Goal: Task Accomplishment & Management: Manage account settings

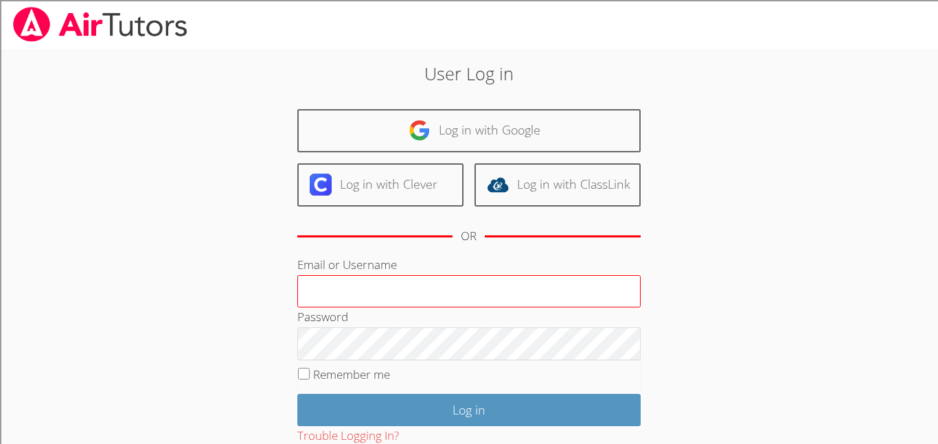
click at [447, 289] on input "Email or Username" at bounding box center [468, 291] width 343 height 33
click at [394, 298] on input "Email or Username" at bounding box center [468, 291] width 343 height 33
type input "noahg2951"
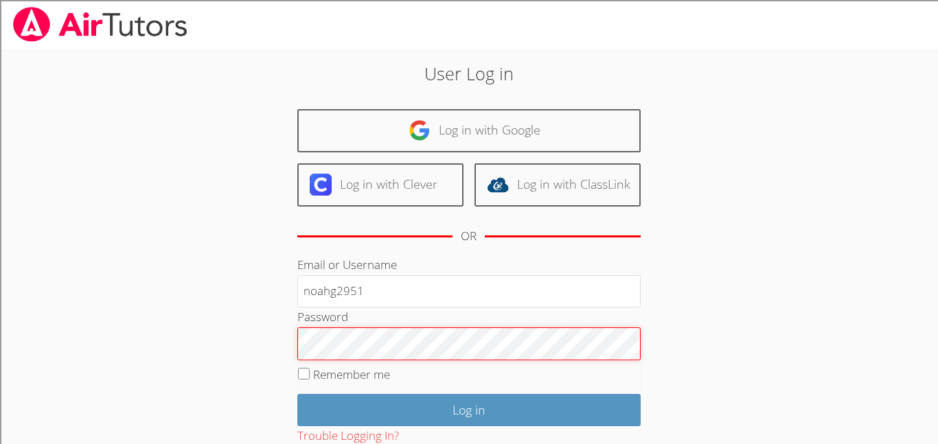
click at [297, 394] on input "Log in" at bounding box center [468, 410] width 343 height 32
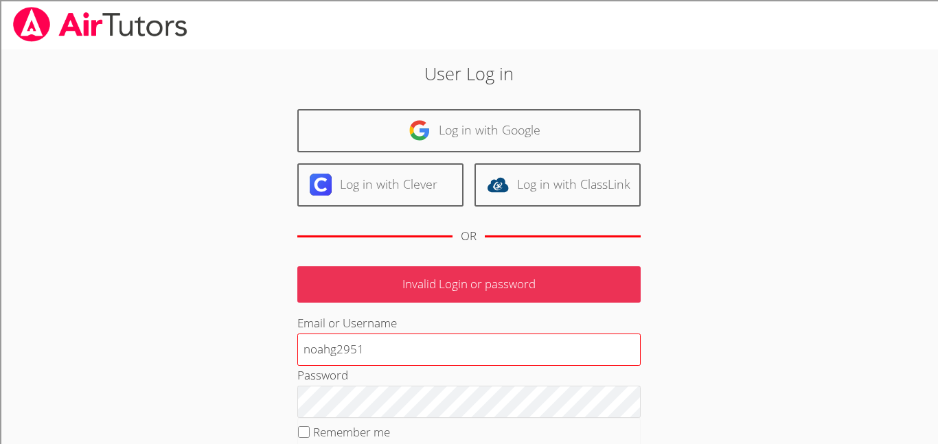
click at [371, 348] on input "noahg2951" at bounding box center [468, 350] width 343 height 33
click at [425, 354] on input "noahg2951" at bounding box center [468, 350] width 343 height 33
type input "noahg2951@my.rbusd.org"
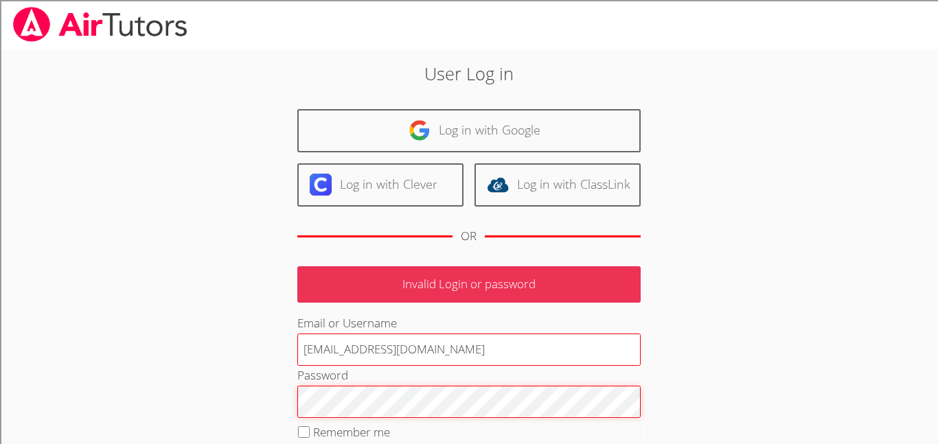
scroll to position [150, 0]
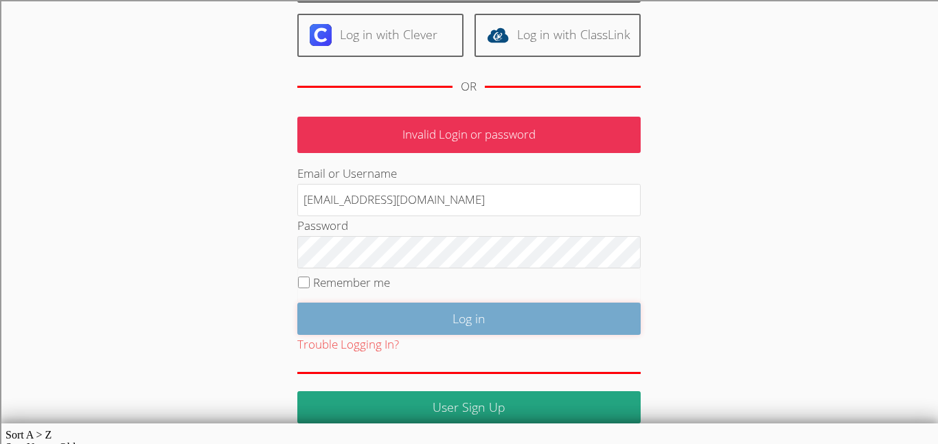
click at [398, 320] on input "Log in" at bounding box center [468, 319] width 343 height 32
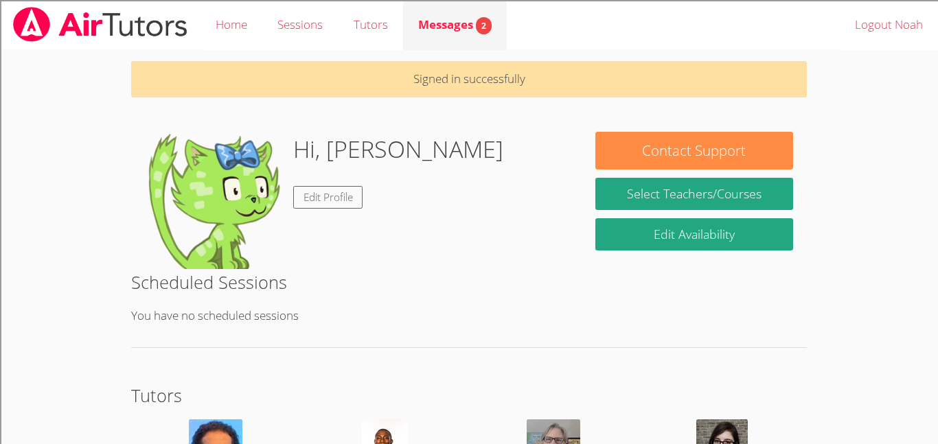
click at [452, 31] on span "Messages 2" at bounding box center [454, 24] width 73 height 16
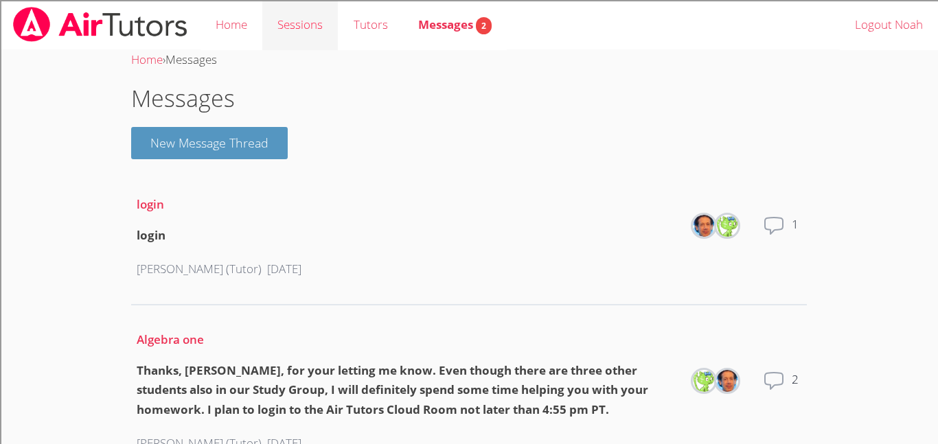
click at [304, 25] on link "Sessions" at bounding box center [300, 25] width 76 height 50
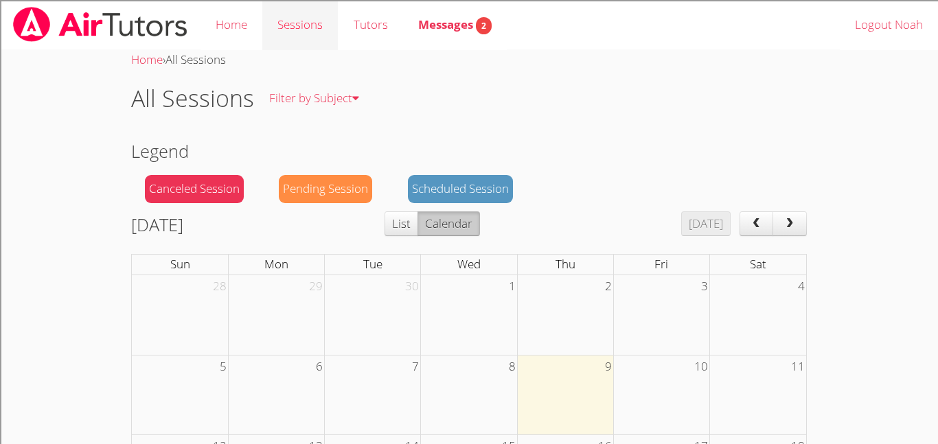
click at [303, 27] on link "Sessions" at bounding box center [300, 25] width 76 height 50
click at [242, 23] on link "Home" at bounding box center [232, 25] width 62 height 50
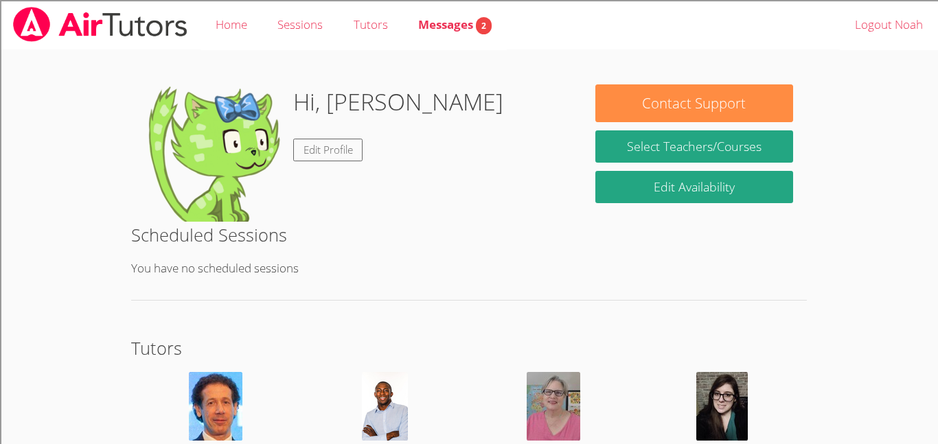
click at [661, 163] on div "Contact Support Select Teachers/Courses Edit Availability" at bounding box center [694, 147] width 225 height 127
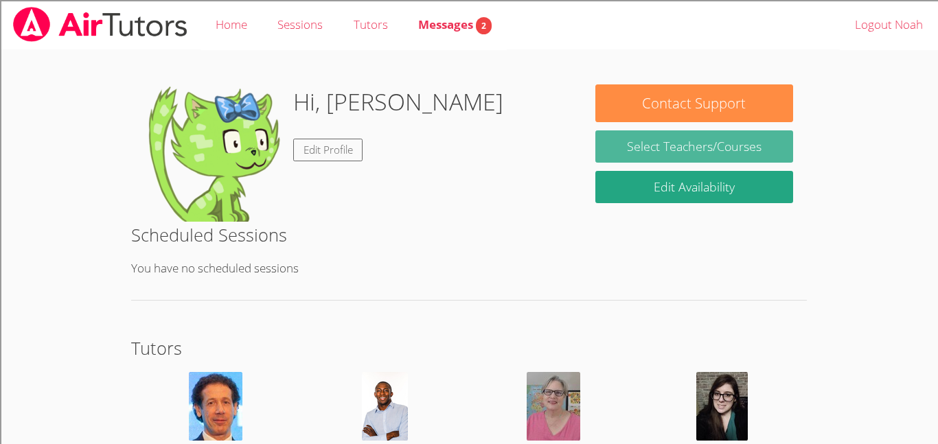
click at [656, 152] on link "Select Teachers/Courses" at bounding box center [694, 146] width 198 height 32
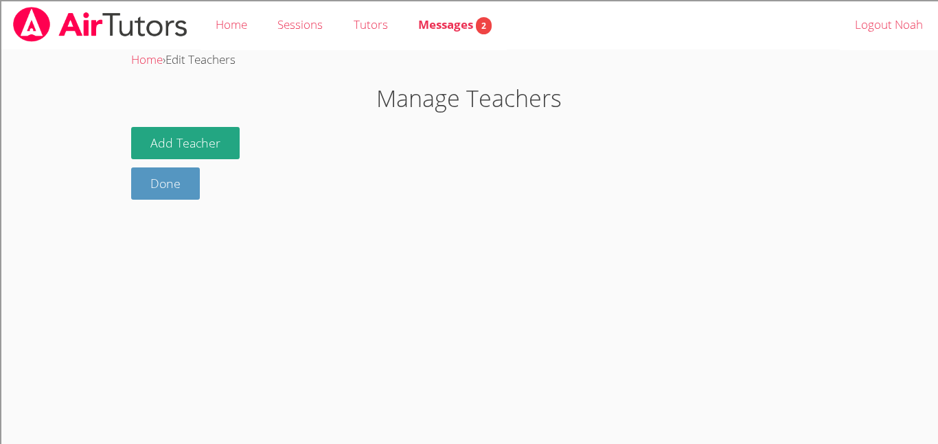
click at [162, 161] on div "Add Teacher Done" at bounding box center [469, 163] width 676 height 73
click at [163, 156] on button "Add Teacher" at bounding box center [185, 143] width 109 height 32
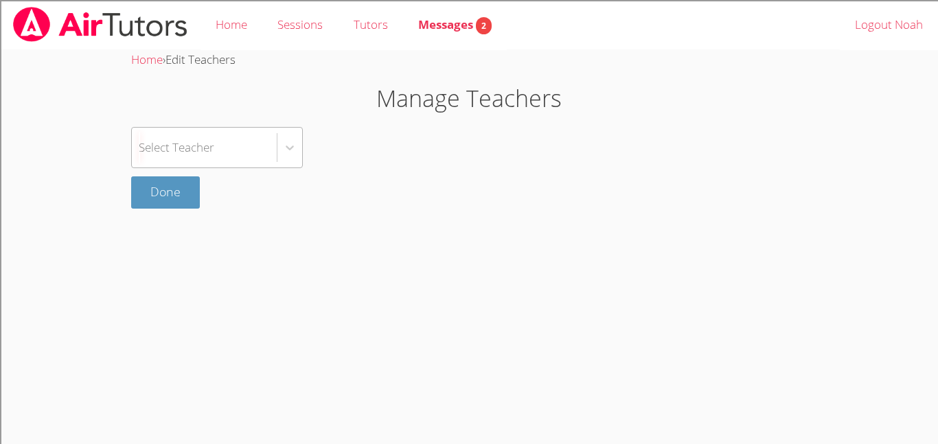
click at [180, 158] on div "Select Teacher" at bounding box center [204, 148] width 145 height 40
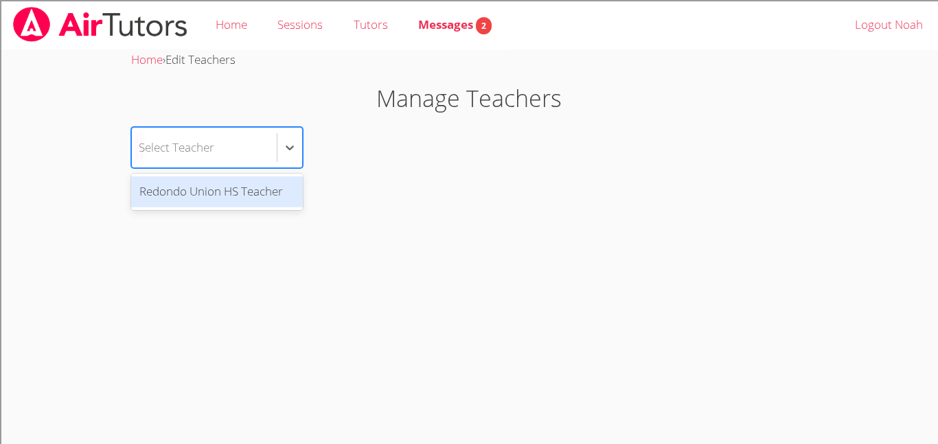
click at [197, 195] on div "Redondo Union HS Teacher" at bounding box center [217, 192] width 172 height 31
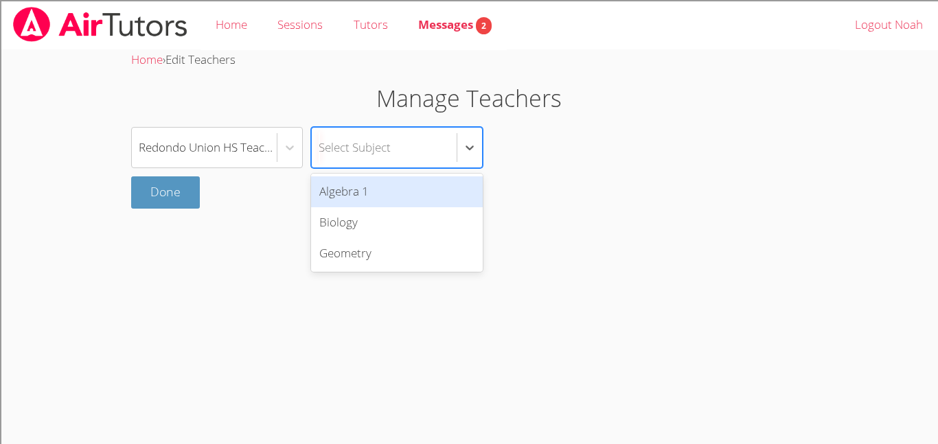
click at [366, 137] on div "Select Subject" at bounding box center [355, 147] width 72 height 20
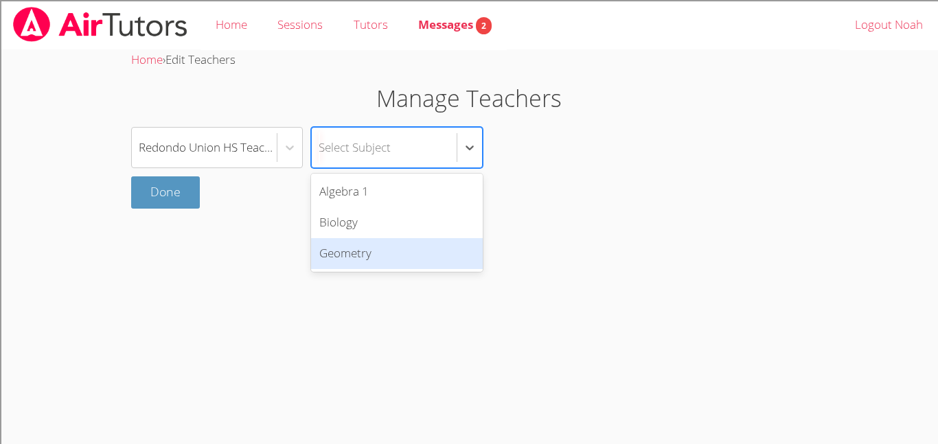
click at [403, 247] on div "Geometry" at bounding box center [397, 253] width 172 height 31
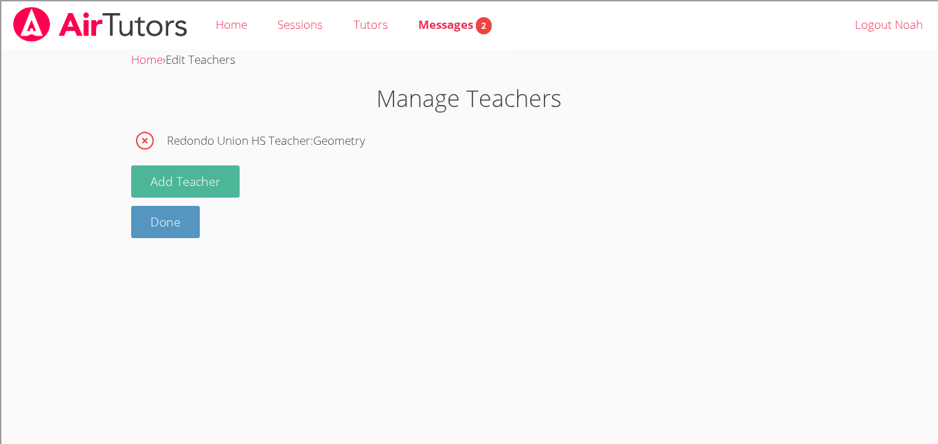
click at [184, 190] on button "Add Teacher" at bounding box center [185, 182] width 109 height 32
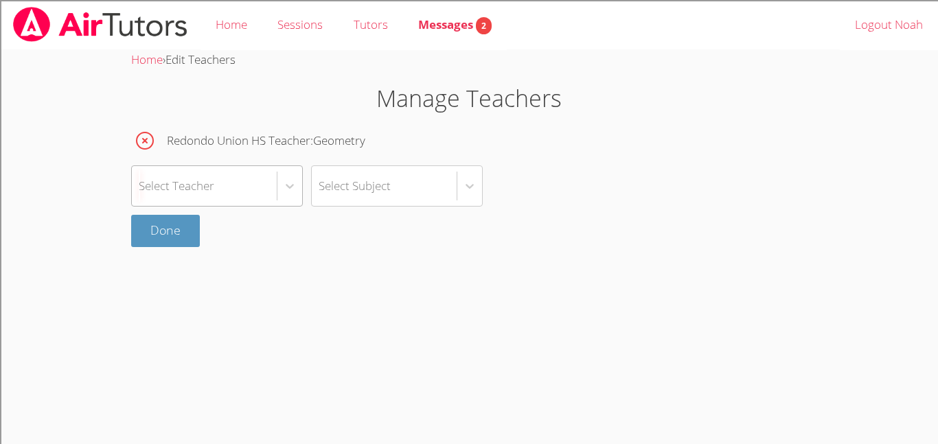
click at [201, 185] on div "Select Teacher" at bounding box center [177, 186] width 76 height 20
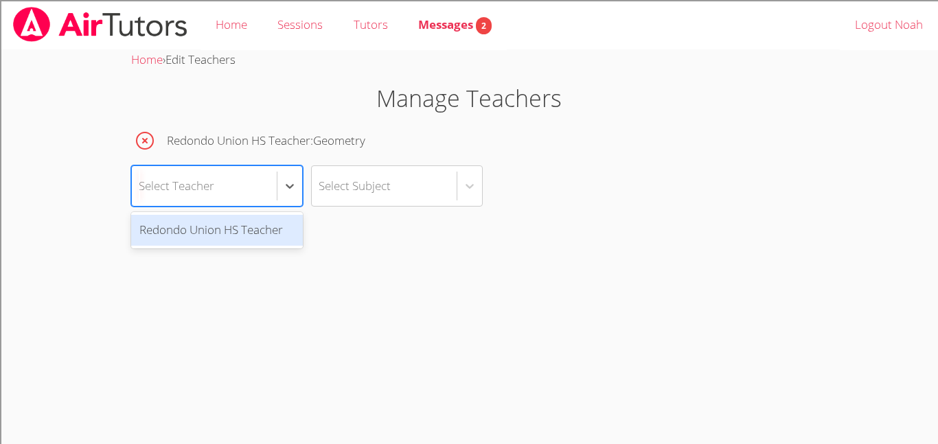
click at [242, 246] on div "Redondo Union HS Teacher" at bounding box center [217, 230] width 172 height 36
click at [247, 236] on div "Redondo Union HS Teacher" at bounding box center [217, 230] width 172 height 31
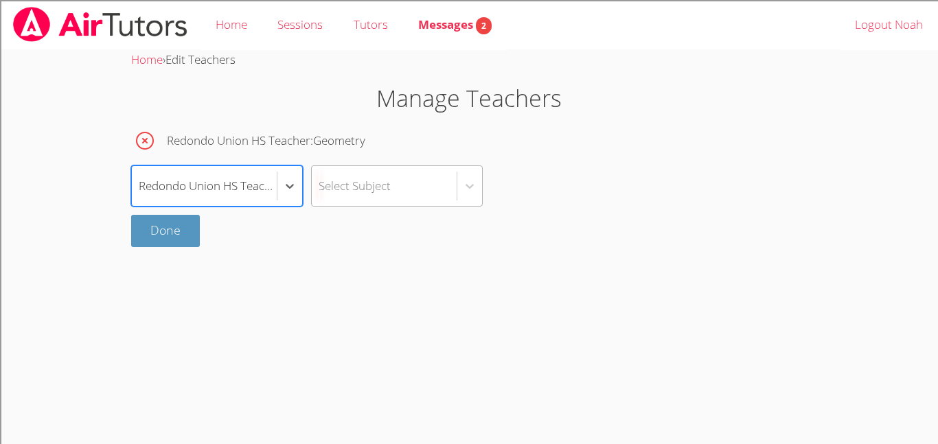
click at [359, 198] on div "Select Subject" at bounding box center [384, 186] width 145 height 40
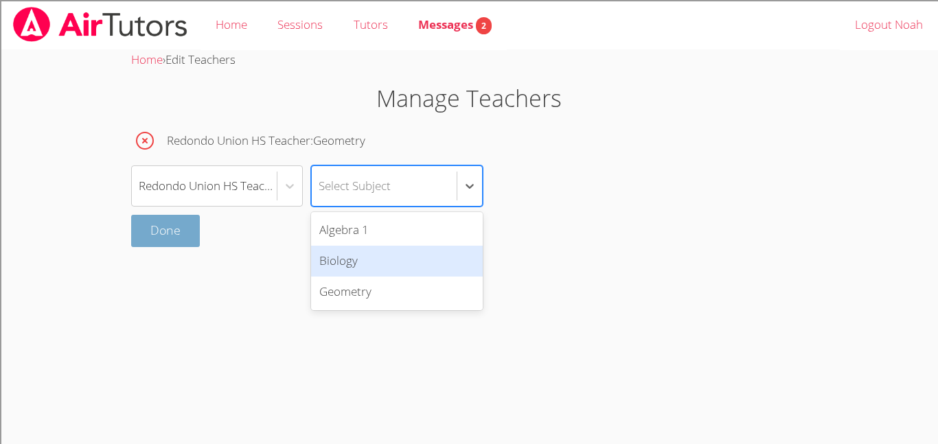
click at [141, 246] on link "Done" at bounding box center [165, 231] width 69 height 32
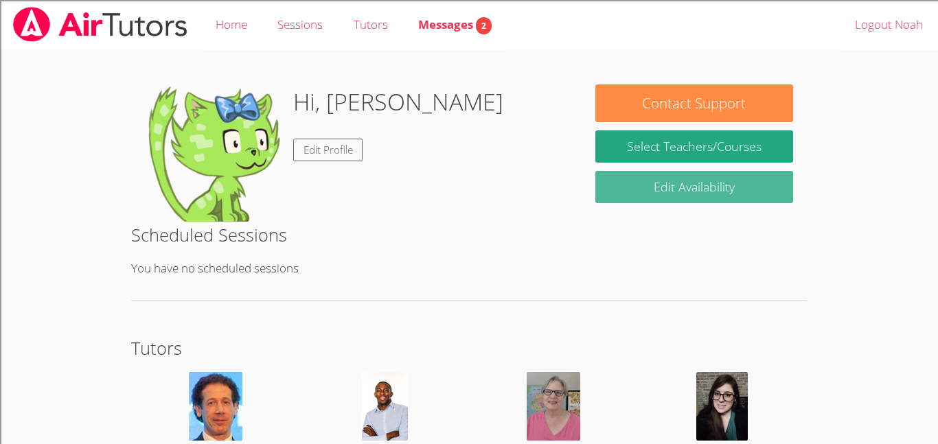
click at [691, 191] on link "Edit Availability" at bounding box center [694, 187] width 198 height 32
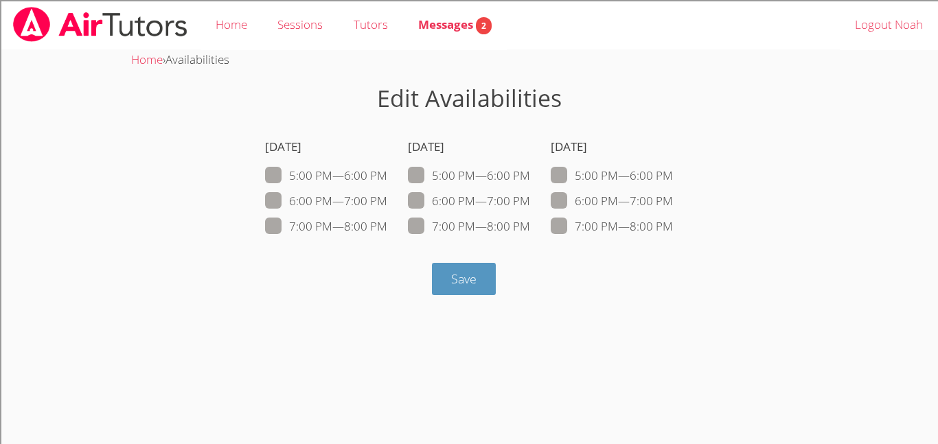
click at [424, 181] on label "5:00 PM — 6:00 PM" at bounding box center [469, 176] width 122 height 18
click at [530, 179] on input "5:00 PM — 6:00 PM" at bounding box center [536, 173] width 12 height 12
checkbox input "true"
click at [429, 203] on label "6:00 PM — 7:00 PM" at bounding box center [469, 201] width 122 height 18
click at [530, 203] on input "6:00 PM — 7:00 PM" at bounding box center [536, 198] width 12 height 12
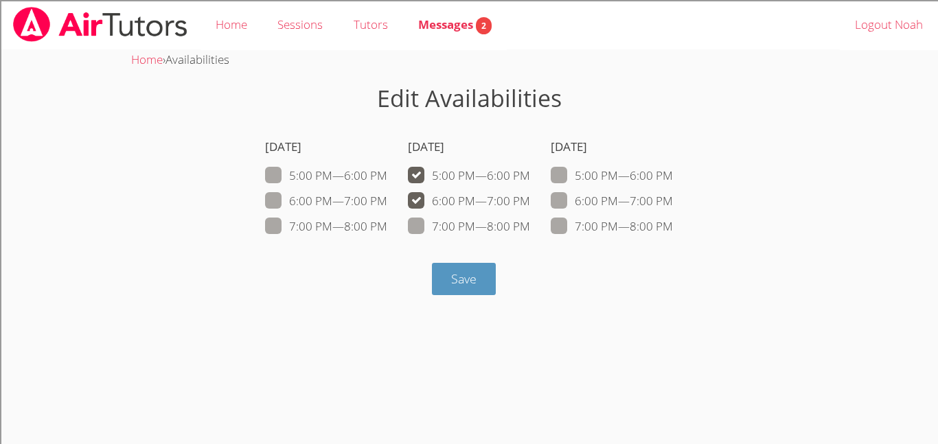
checkbox input "true"
click at [433, 220] on label "7:00 PM — 8:00 PM" at bounding box center [469, 227] width 122 height 18
click at [530, 220] on input "7:00 PM — 8:00 PM" at bounding box center [536, 224] width 12 height 12
checkbox input "true"
click at [673, 169] on span at bounding box center [673, 176] width 0 height 16
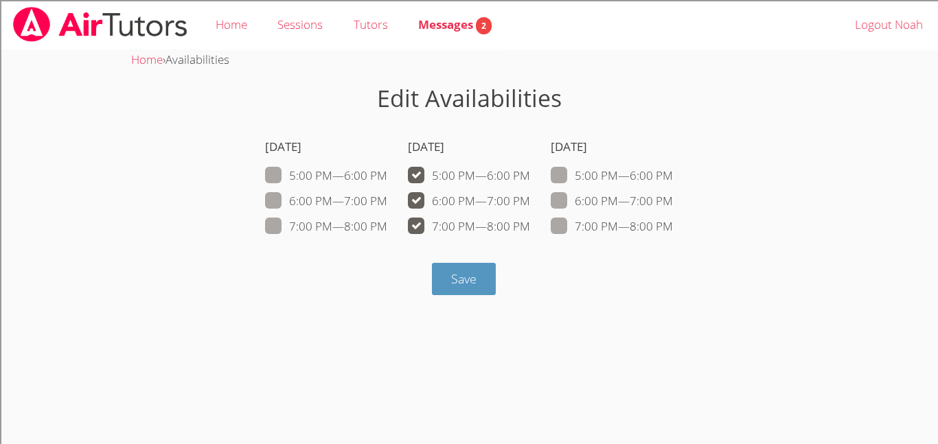
click at [673, 169] on input "5:00 PM — 6:00 PM" at bounding box center [679, 173] width 12 height 12
checkbox input "true"
click at [577, 205] on label "6:00 PM — 7:00 PM" at bounding box center [612, 201] width 122 height 18
click at [673, 204] on input "6:00 PM — 7:00 PM" at bounding box center [679, 198] width 12 height 12
checkbox input "true"
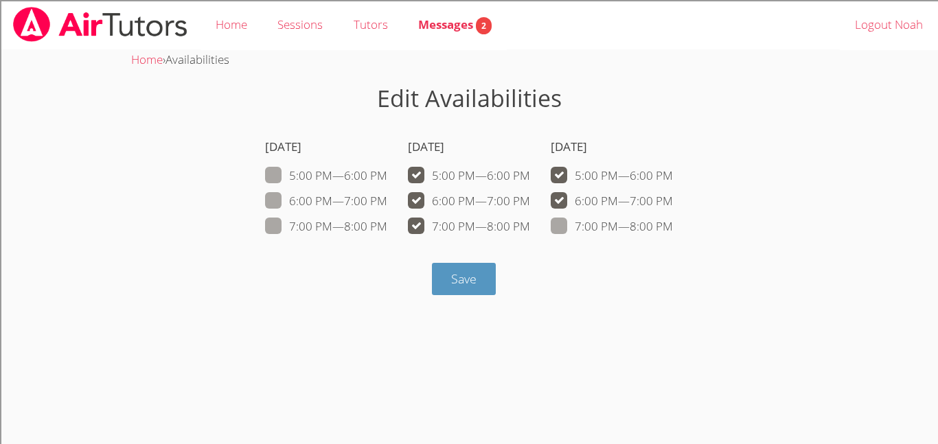
click at [575, 225] on label "7:00 PM — 8:00 PM" at bounding box center [612, 227] width 122 height 18
click at [673, 225] on input "7:00 PM — 8:00 PM" at bounding box center [679, 224] width 12 height 12
checkbox input "true"
click at [332, 195] on label "6:00 PM — 7:00 PM" at bounding box center [326, 201] width 122 height 18
click at [387, 195] on input "6:00 PM — 7:00 PM" at bounding box center [393, 198] width 12 height 12
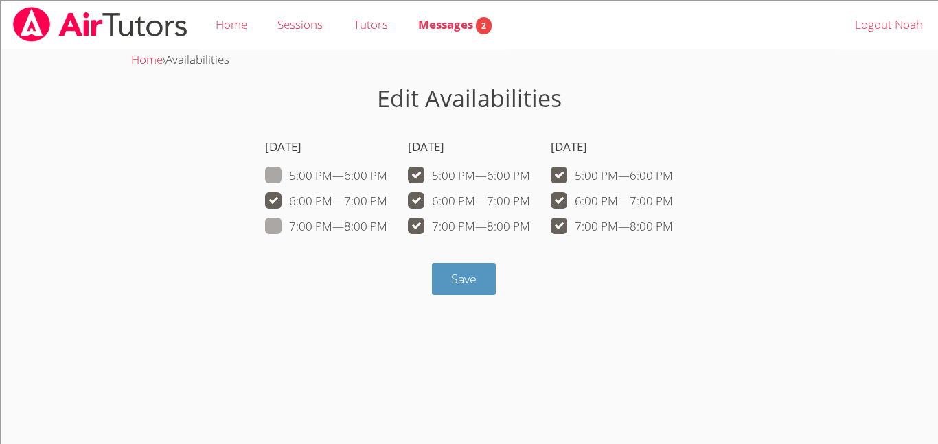
checkbox input "true"
click at [334, 181] on label "5:00 PM — 6:00 PM" at bounding box center [326, 176] width 122 height 18
click at [387, 179] on input "5:00 PM — 6:00 PM" at bounding box center [393, 173] width 12 height 12
checkbox input "true"
click at [347, 217] on div "7:00 PM — 8:00 PM" at bounding box center [326, 227] width 122 height 20
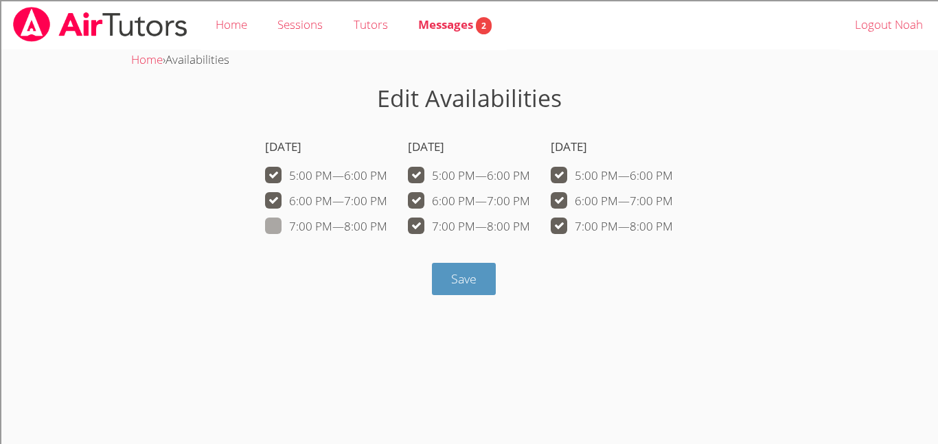
click at [353, 222] on label "7:00 PM — 8:00 PM" at bounding box center [326, 227] width 122 height 18
click at [387, 222] on input "7:00 PM — 8:00 PM" at bounding box center [393, 224] width 12 height 12
checkbox input "true"
click at [470, 276] on span "Save" at bounding box center [463, 279] width 25 height 16
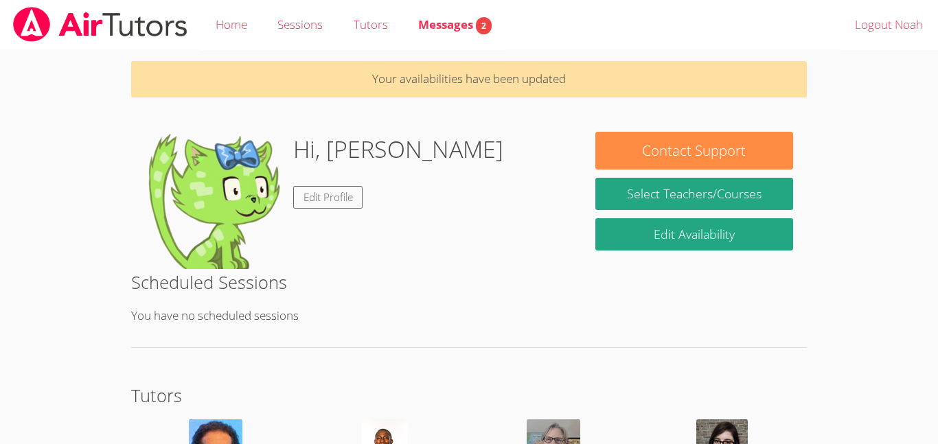
click at [457, 29] on span "Messages 2" at bounding box center [454, 24] width 73 height 16
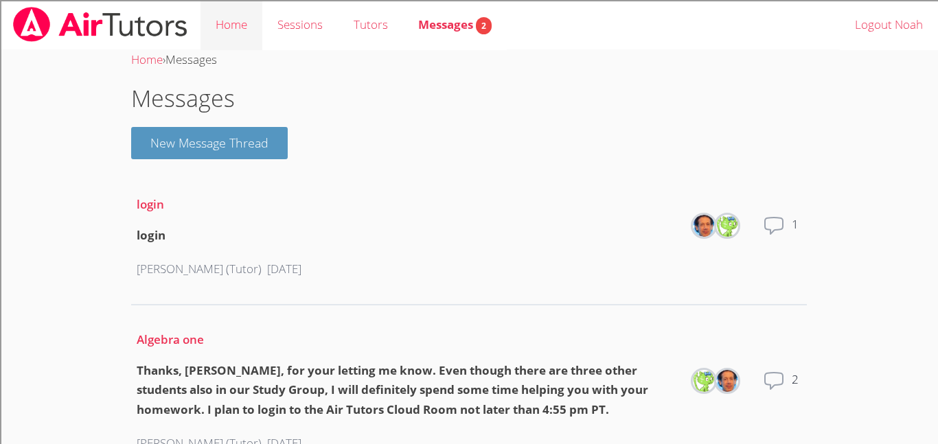
click at [218, 20] on link "Home" at bounding box center [232, 25] width 62 height 50
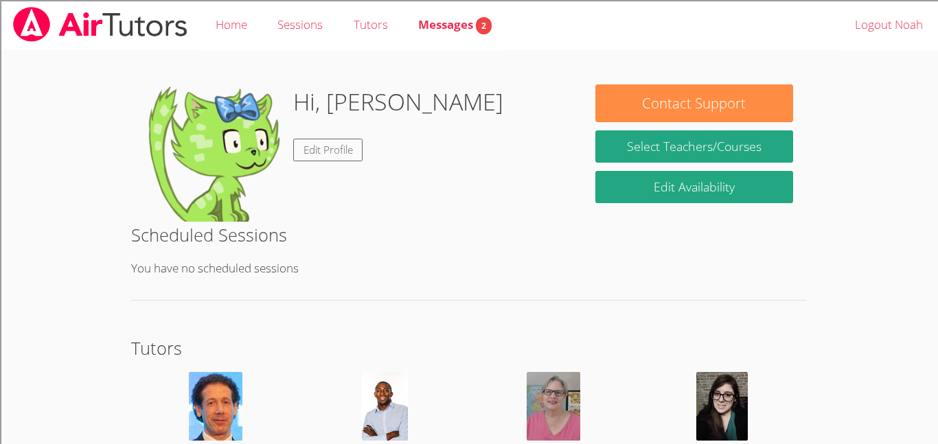
scroll to position [193, 0]
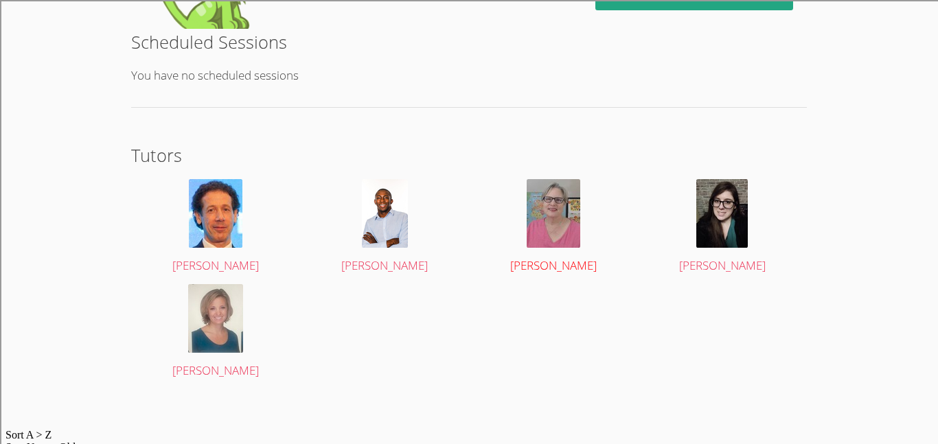
click at [587, 234] on div at bounding box center [554, 213] width 142 height 69
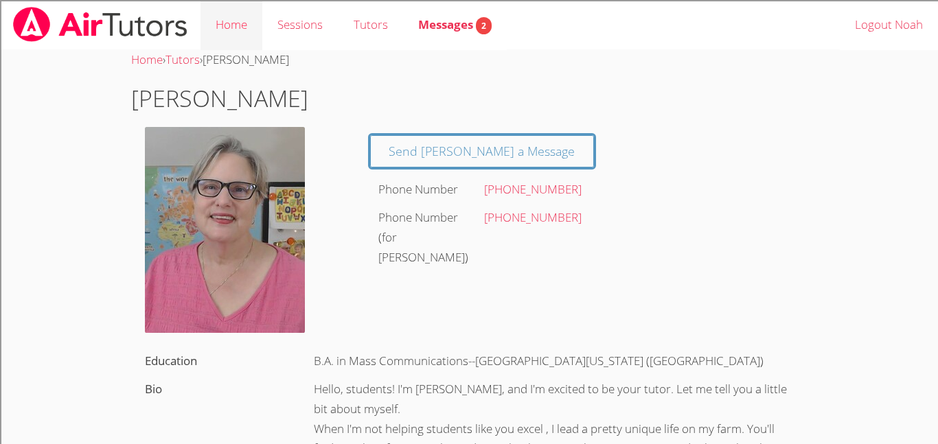
click at [238, 24] on link "Home" at bounding box center [232, 25] width 62 height 50
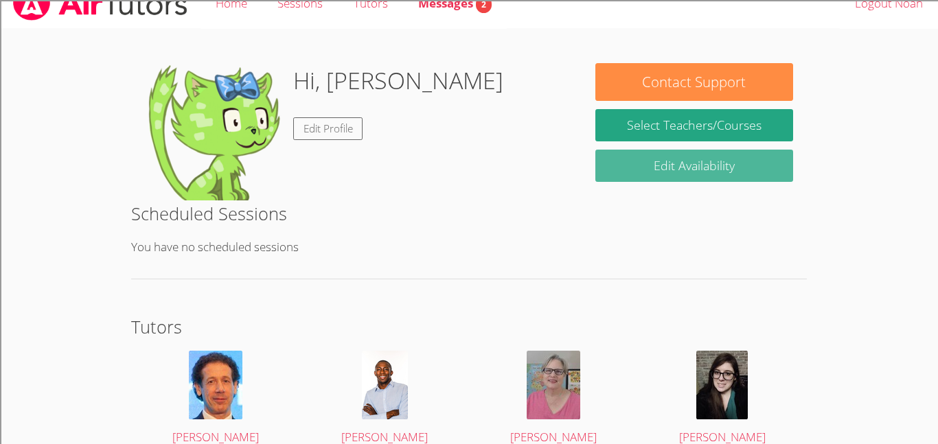
scroll to position [193, 0]
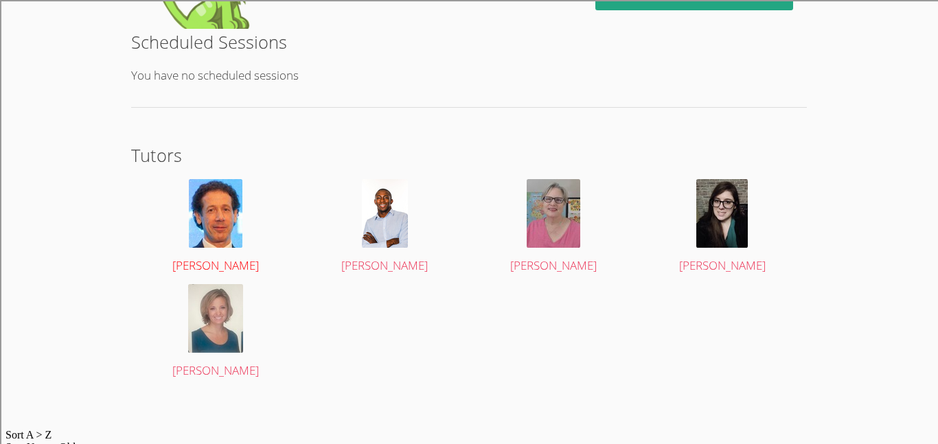
click at [225, 249] on link "Bill Warnock" at bounding box center [216, 227] width 142 height 97
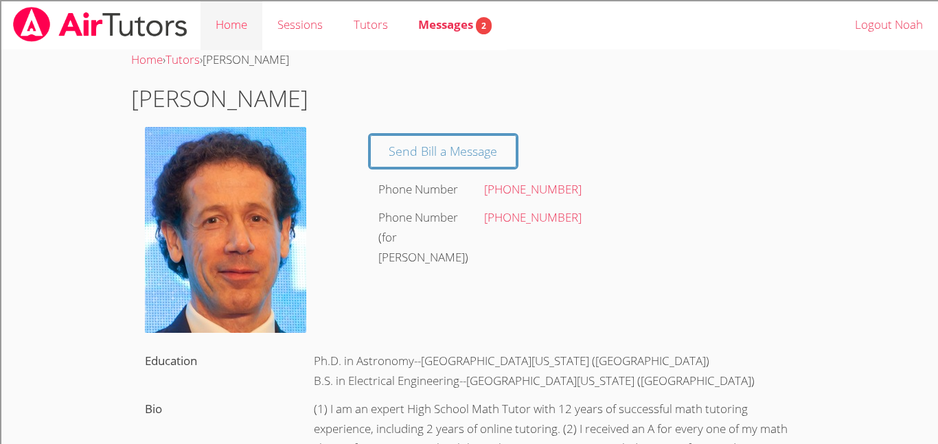
click at [221, 34] on link "Home" at bounding box center [232, 25] width 62 height 50
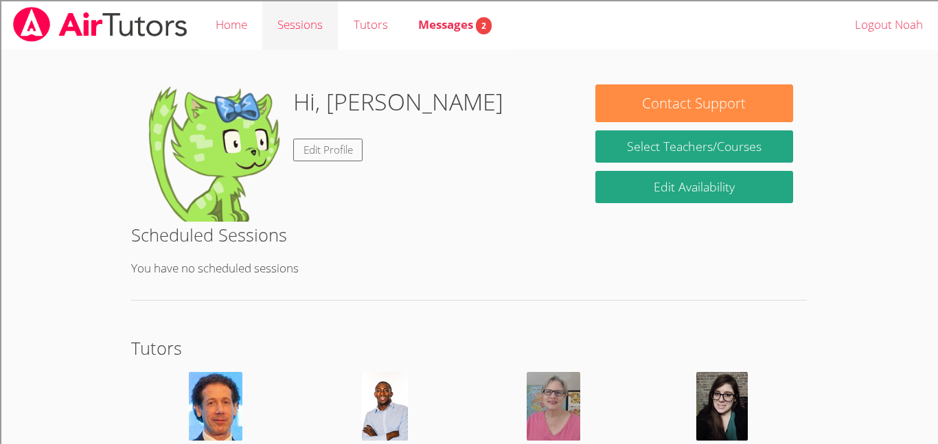
click at [287, 21] on link "Sessions" at bounding box center [300, 25] width 76 height 50
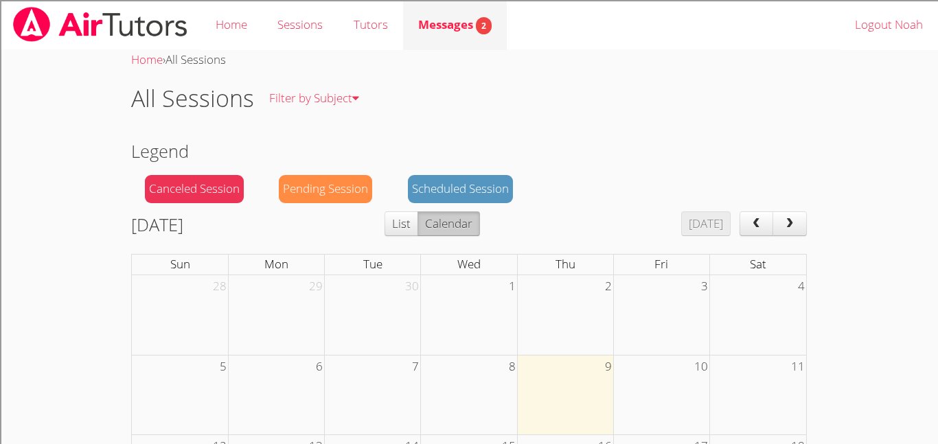
click at [418, 19] on span "Messages 2" at bounding box center [454, 24] width 73 height 16
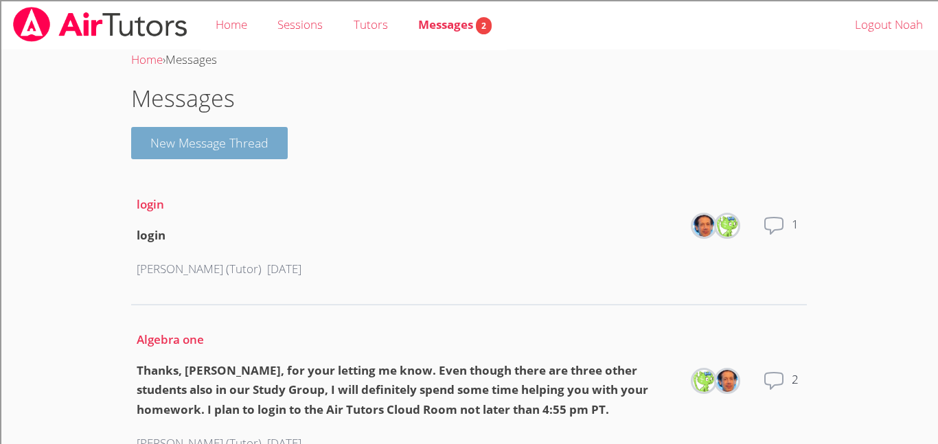
click at [250, 152] on button "New Message Thread" at bounding box center [209, 143] width 157 height 32
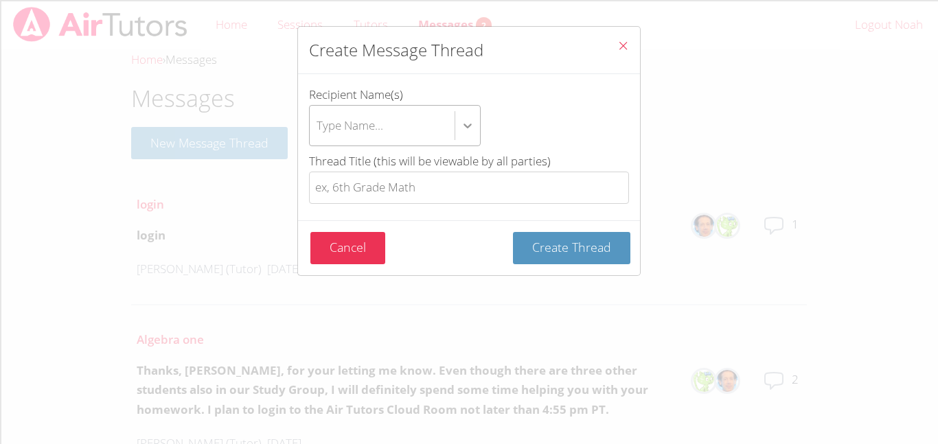
click at [456, 124] on div "btn solid blue btn-info" at bounding box center [467, 125] width 25 height 25
click at [318, 124] on input "Recipient Name(s) Type Name..." at bounding box center [317, 126] width 1 height 32
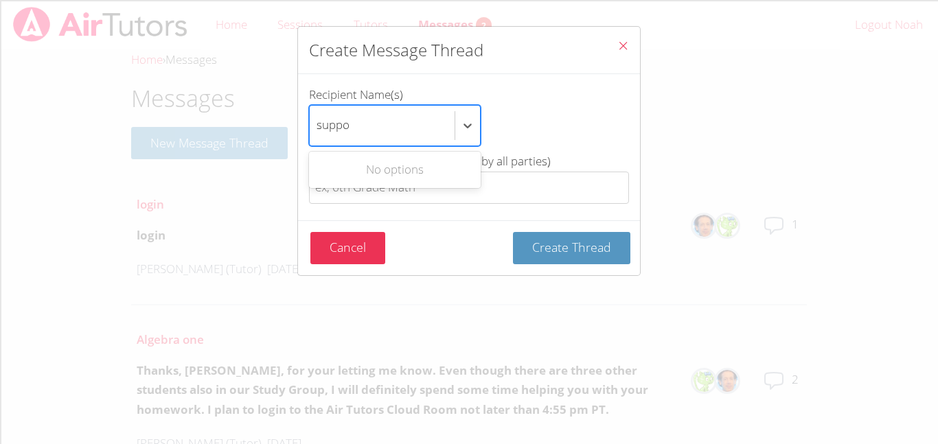
scroll to position [0, 3]
type input "support"
click at [468, 130] on icon "btn solid blue btn-info" at bounding box center [468, 126] width 14 height 14
click at [318, 130] on input "Recipient Name(s) Use Up and Down to choose options, press Enter to select the …" at bounding box center [317, 126] width 1 height 32
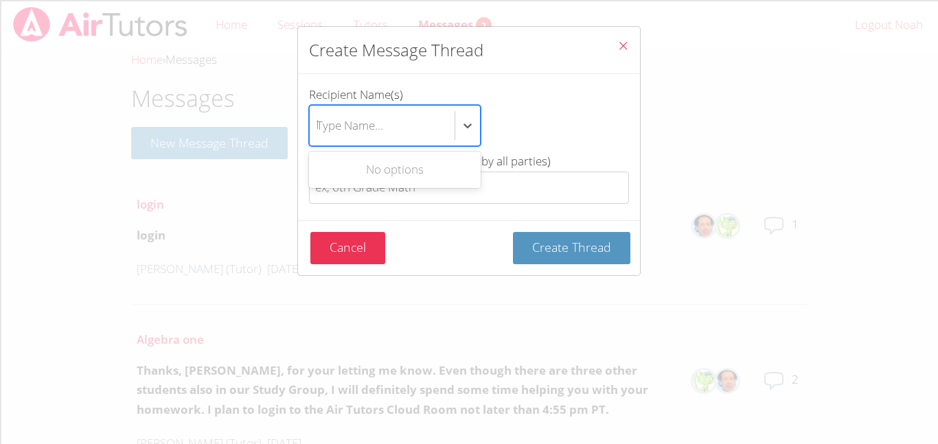
scroll to position [0, 2]
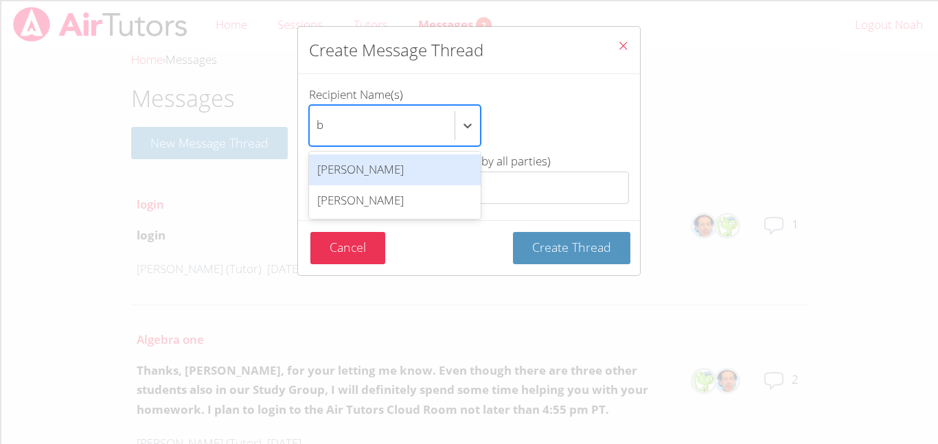
type input "bi"
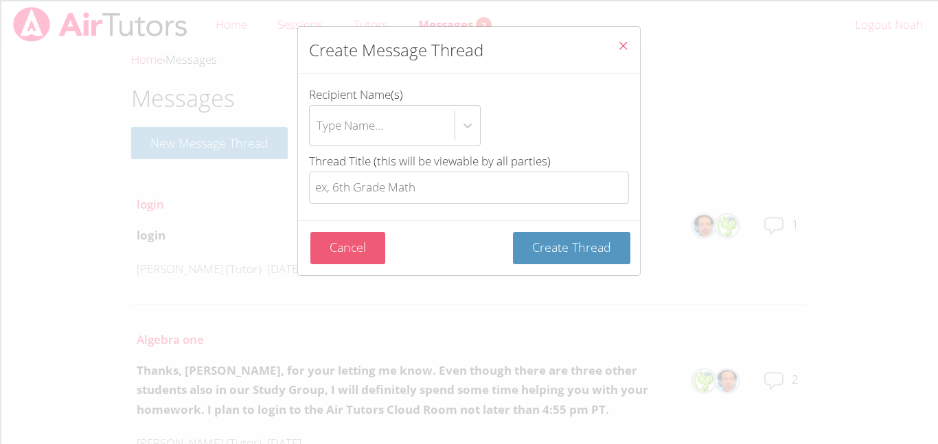
click at [382, 262] on button "Cancel" at bounding box center [347, 248] width 75 height 32
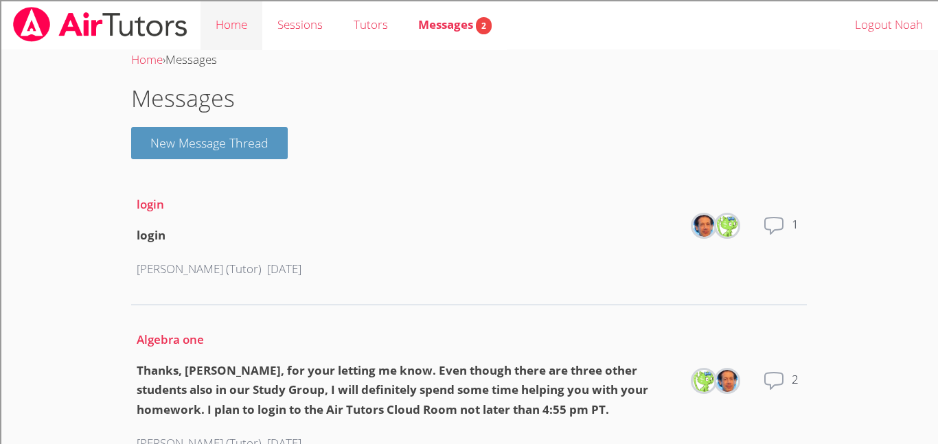
click at [239, 25] on link "Home" at bounding box center [232, 25] width 62 height 50
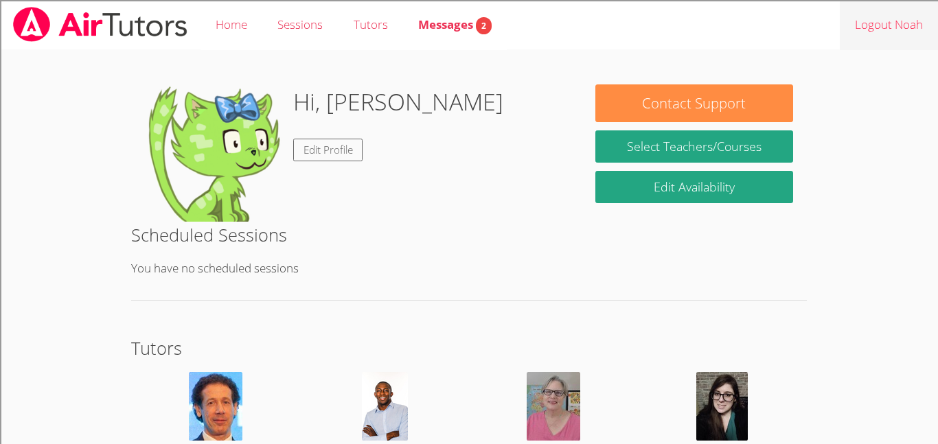
click at [881, 35] on link "Logout Noah" at bounding box center [889, 25] width 98 height 50
